Goal: Information Seeking & Learning: Find specific fact

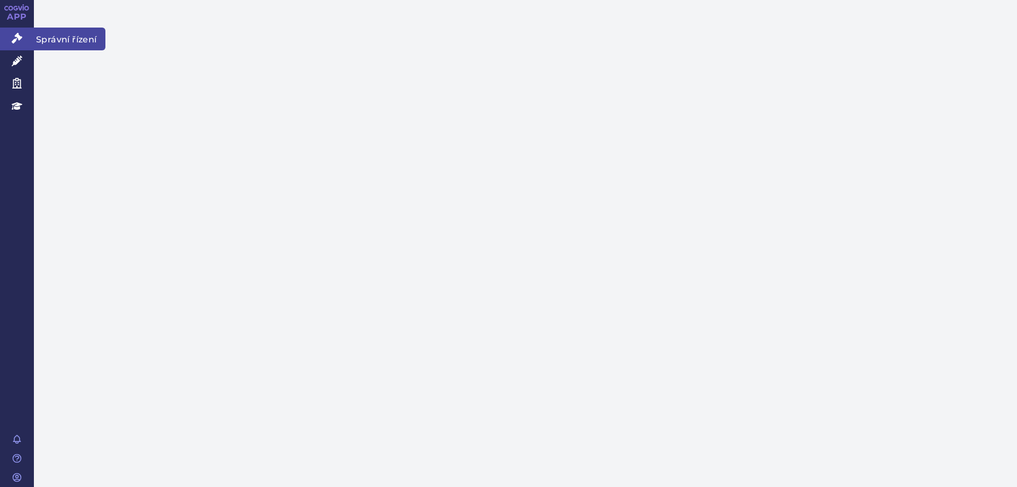
click at [13, 39] on icon at bounding box center [17, 38] width 11 height 11
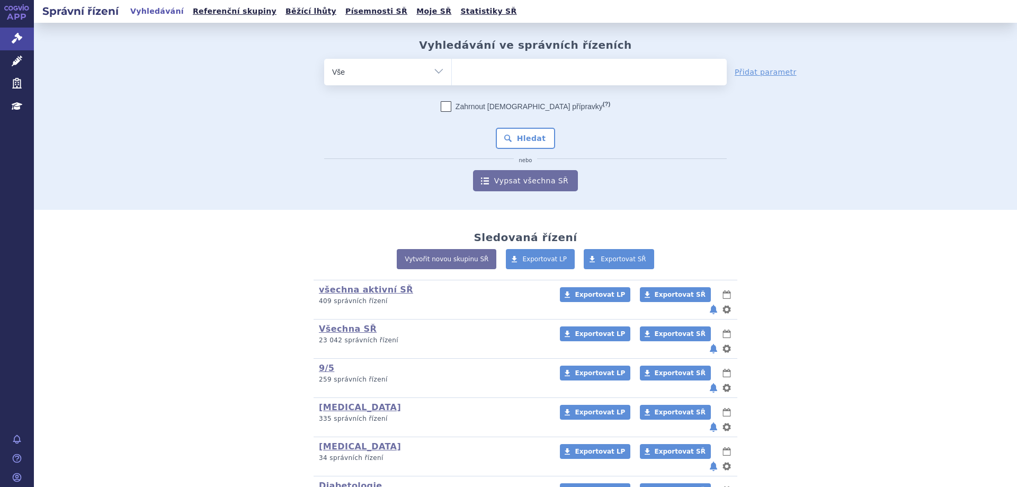
click at [537, 78] on ul at bounding box center [589, 70] width 275 height 22
click at [452, 78] on select at bounding box center [451, 71] width 1 height 26
click at [542, 70] on ul at bounding box center [589, 70] width 275 height 22
click at [452, 70] on select at bounding box center [451, 71] width 1 height 26
type input "ke"
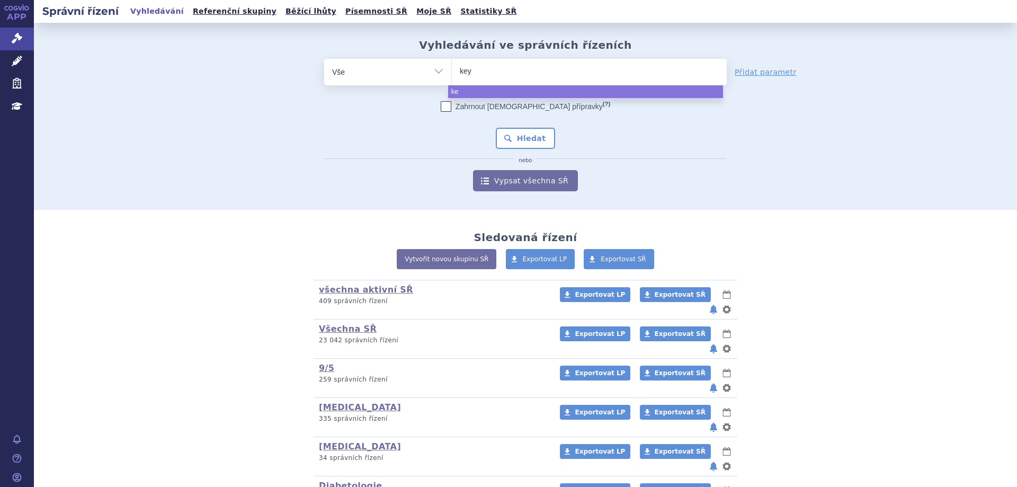
type input "keyt"
type input "keytru"
type input "keytruda"
select select "keytruda"
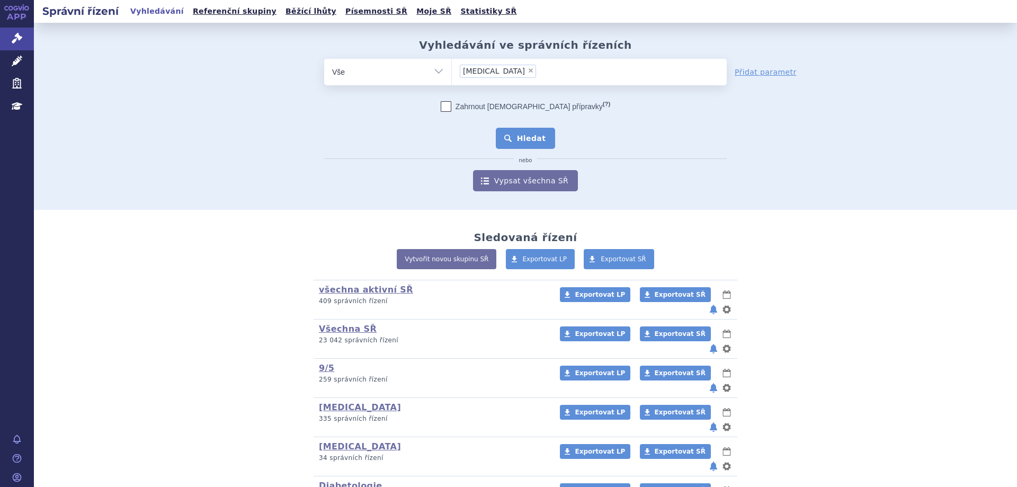
click at [512, 146] on button "Hledat" at bounding box center [526, 138] width 60 height 21
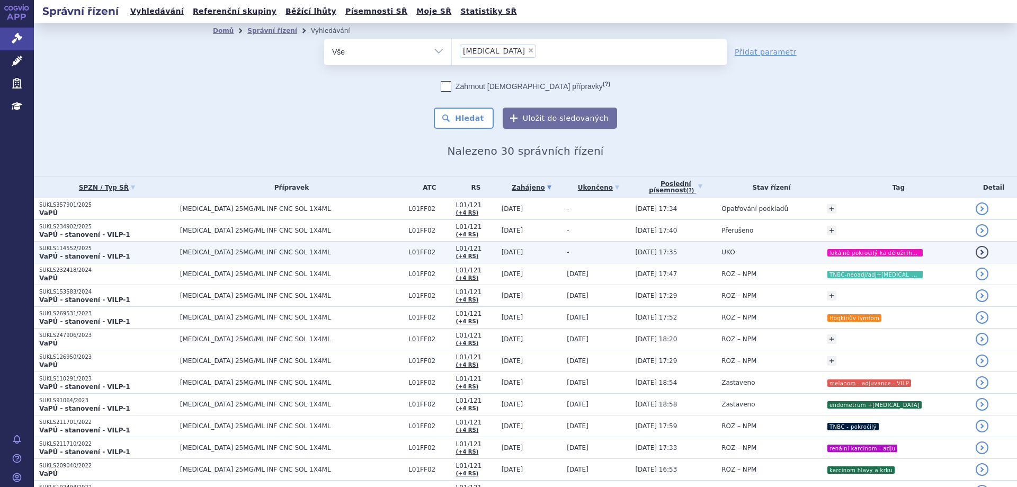
click at [63, 248] on p "SUKLS114552/2025" at bounding box center [107, 248] width 136 height 7
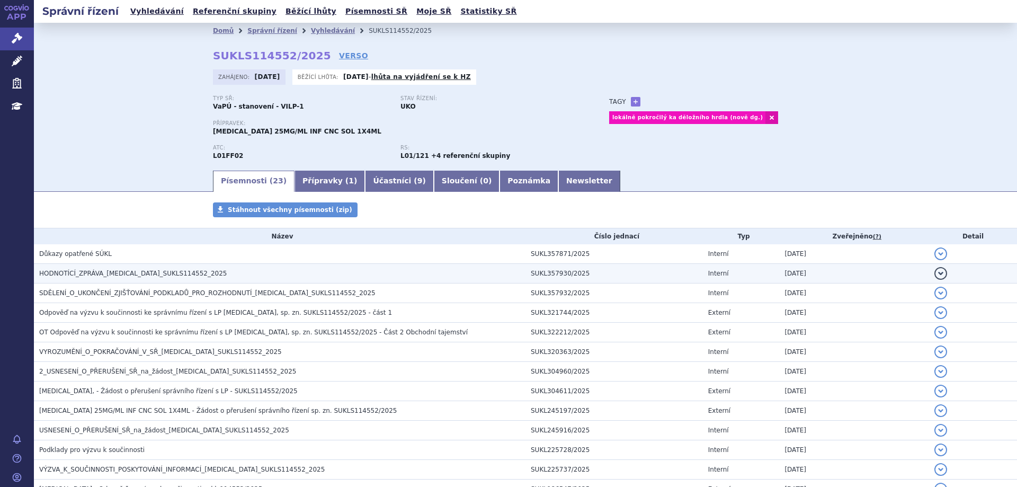
click at [61, 276] on span "HODNOTÍCÍ_ZPRÁVA_[MEDICAL_DATA]_SUKLS114552_2025" at bounding box center [133, 273] width 188 height 7
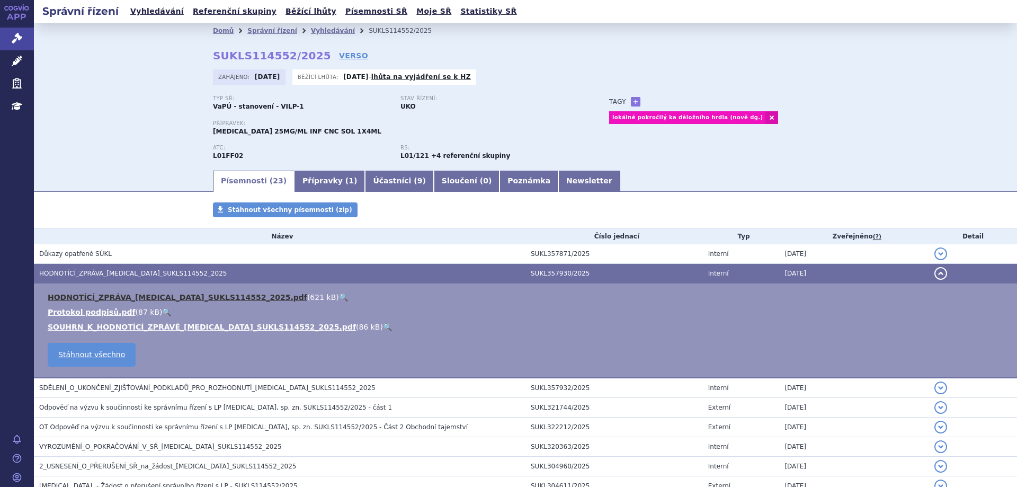
click at [61, 299] on link "HODNOTÍCÍ_ZPRÁVA_[MEDICAL_DATA]_SUKLS114552_2025.pdf" at bounding box center [178, 297] width 260 height 8
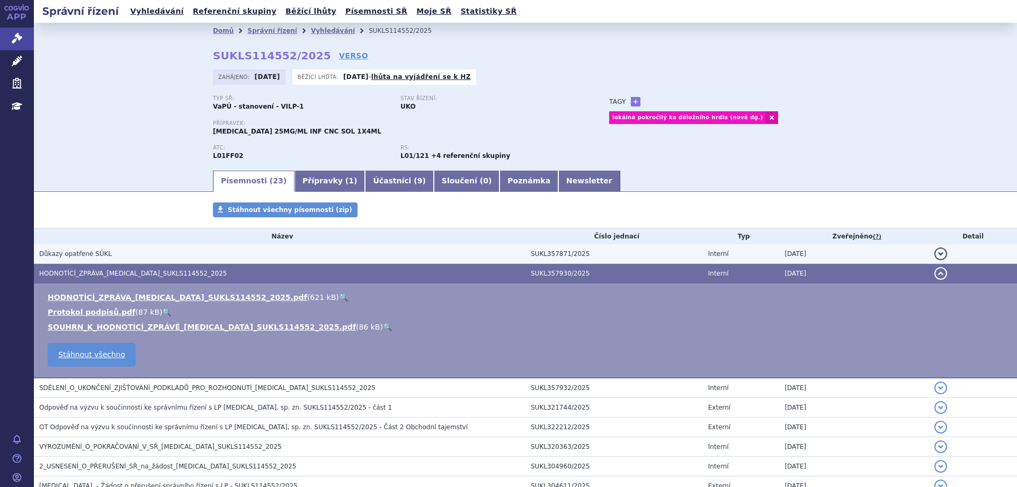
click at [50, 254] on span "Důkazy opatřené SÚKL" at bounding box center [75, 253] width 73 height 7
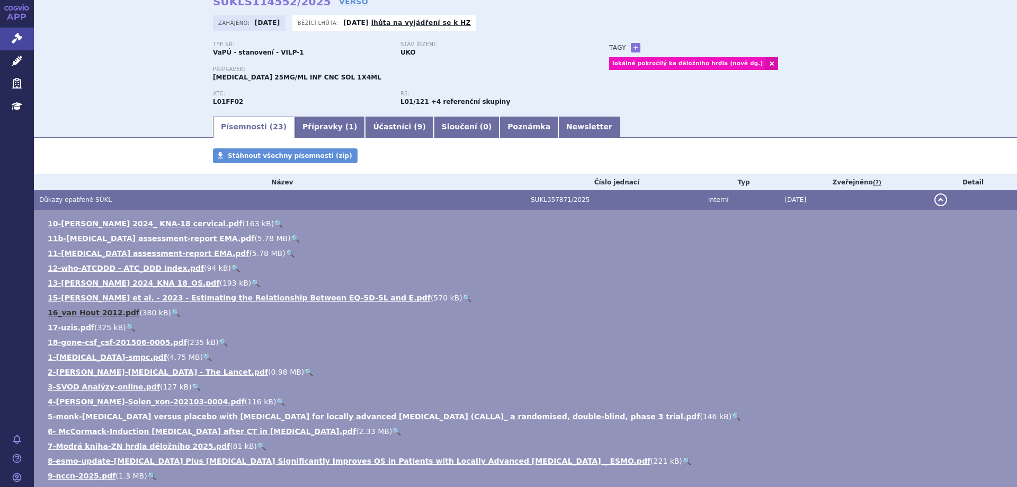
scroll to position [106, 0]
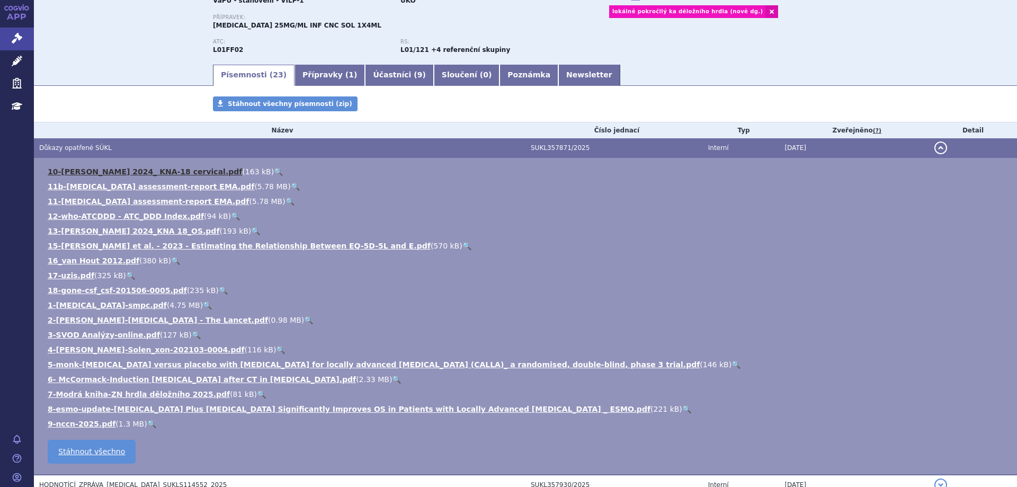
click at [75, 170] on link "10-Lorusso 2024_ KNA-18 cervical.pdf" at bounding box center [145, 171] width 194 height 8
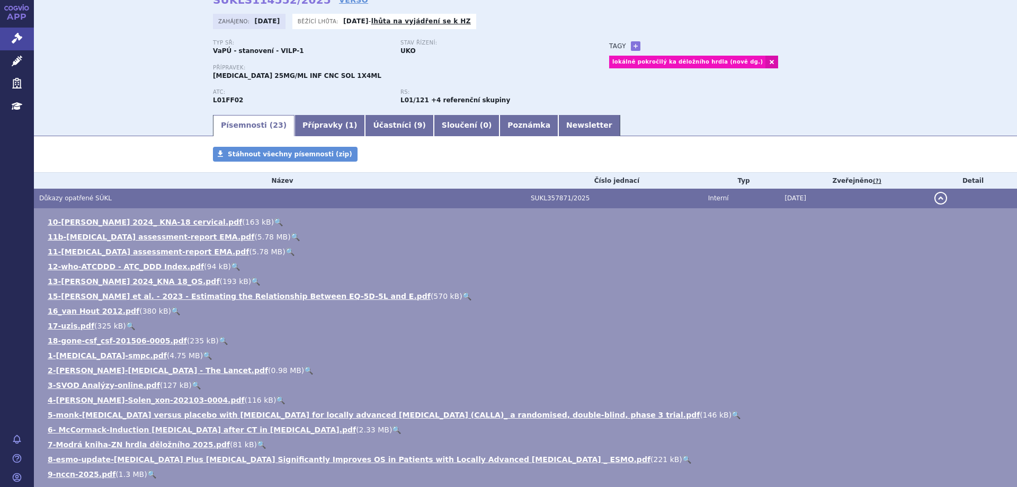
scroll to position [0, 0]
